Goal: Navigation & Orientation: Find specific page/section

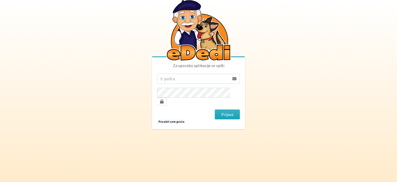
click at [184, 84] on input "email" at bounding box center [193, 79] width 72 height 10
type input "[PERSON_NAME][EMAIL_ADDRESS][DOMAIN_NAME]"
click at [215, 109] on button "Prijava" at bounding box center [227, 114] width 25 height 10
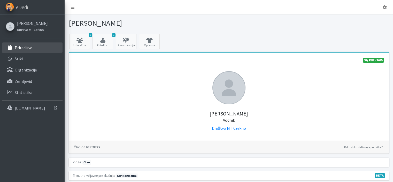
click at [25, 45] on p "Prireditve" at bounding box center [24, 47] width 18 height 5
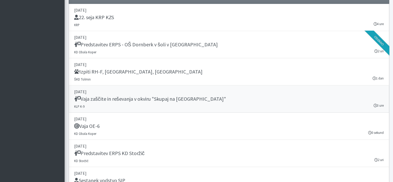
scroll to position [440, 0]
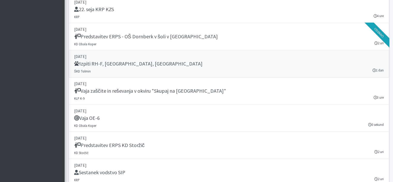
click at [105, 66] on link "[DATE] Izpiti RH-F, [GEOGRAPHIC_DATA], MT ŠKD Tolmin 1 dan" at bounding box center [229, 63] width 321 height 27
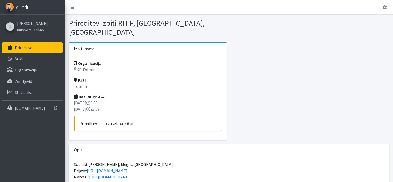
click at [24, 9] on span "eDedi" at bounding box center [22, 7] width 12 height 8
